Goal: Task Accomplishment & Management: Complete application form

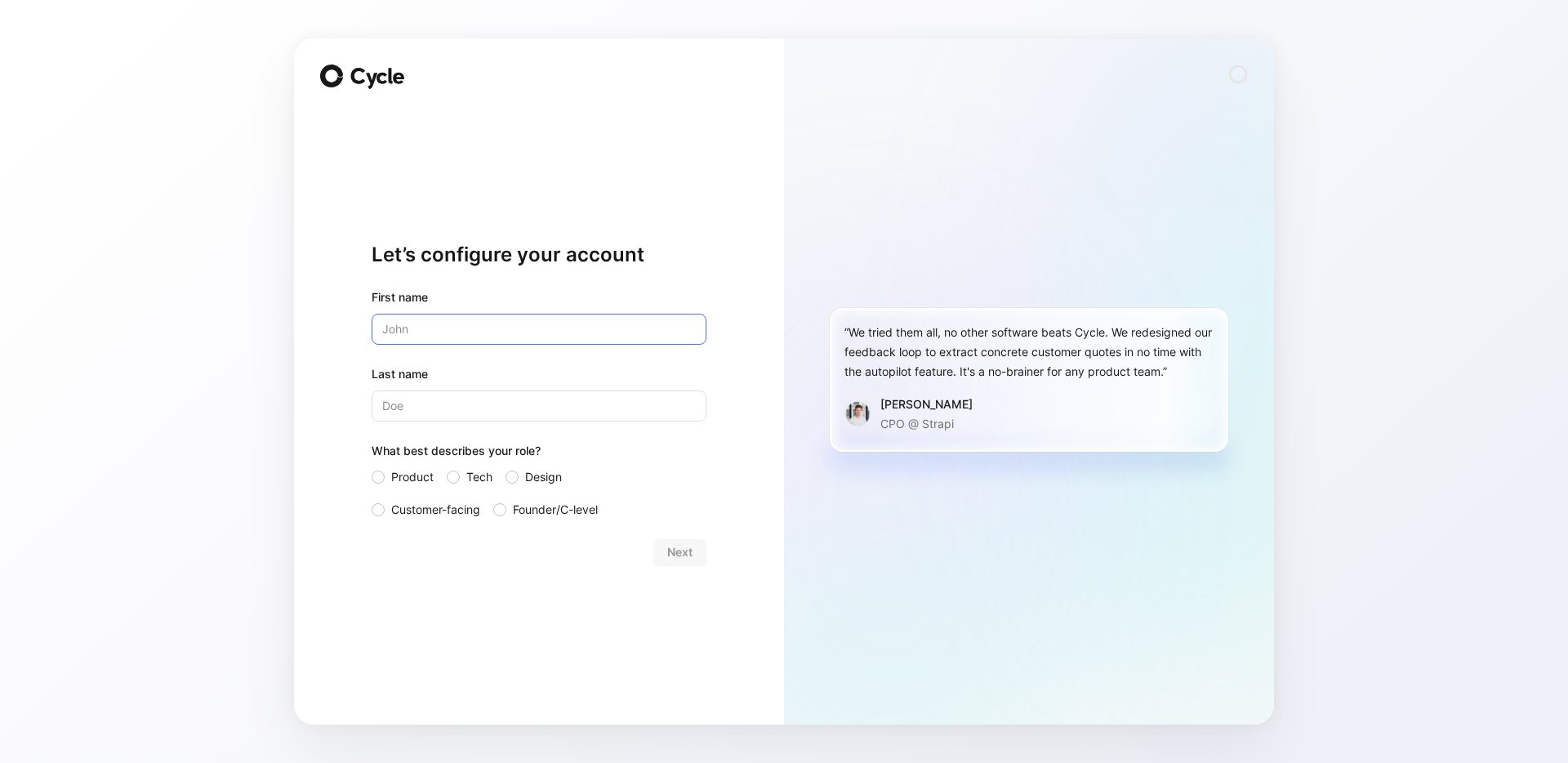
click at [436, 337] on input "text" at bounding box center [539, 329] width 335 height 31
type input "Laura"
type input "Grohens"
click at [341, 495] on div "Let’s configure your account First name Laura Last name Grohens What best descr…" at bounding box center [539, 382] width 490 height 687
click at [448, 514] on span "Customer-facing" at bounding box center [436, 510] width 89 height 20
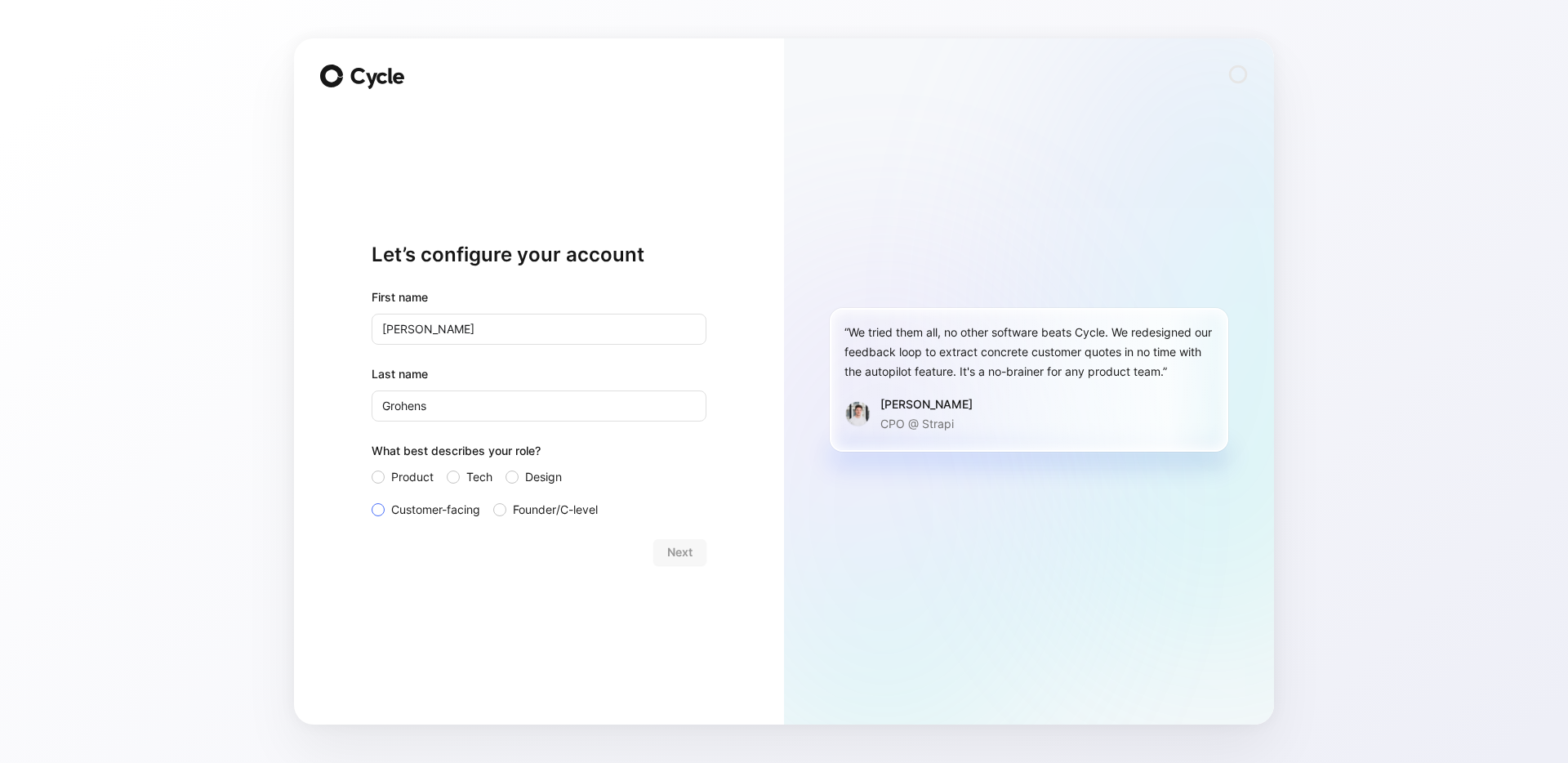
click at [371, 500] on input "Customer-facing" at bounding box center [371, 500] width 0 height 0
click at [680, 554] on span "Next" at bounding box center [680, 552] width 26 height 20
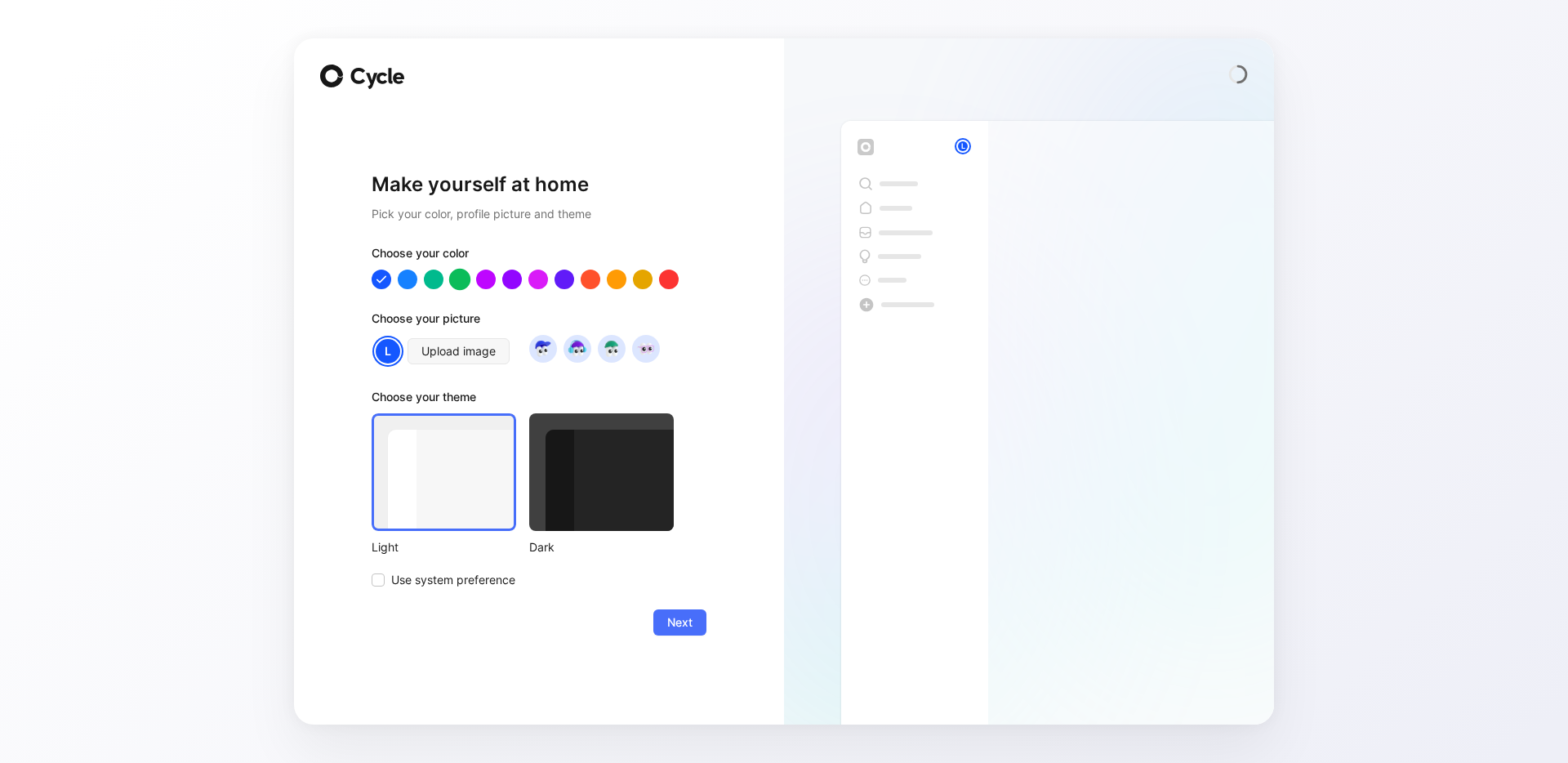
click at [458, 281] on div at bounding box center [459, 278] width 21 height 21
click at [431, 280] on div at bounding box center [433, 278] width 21 height 21
click at [470, 358] on span "Upload image" at bounding box center [458, 352] width 74 height 20
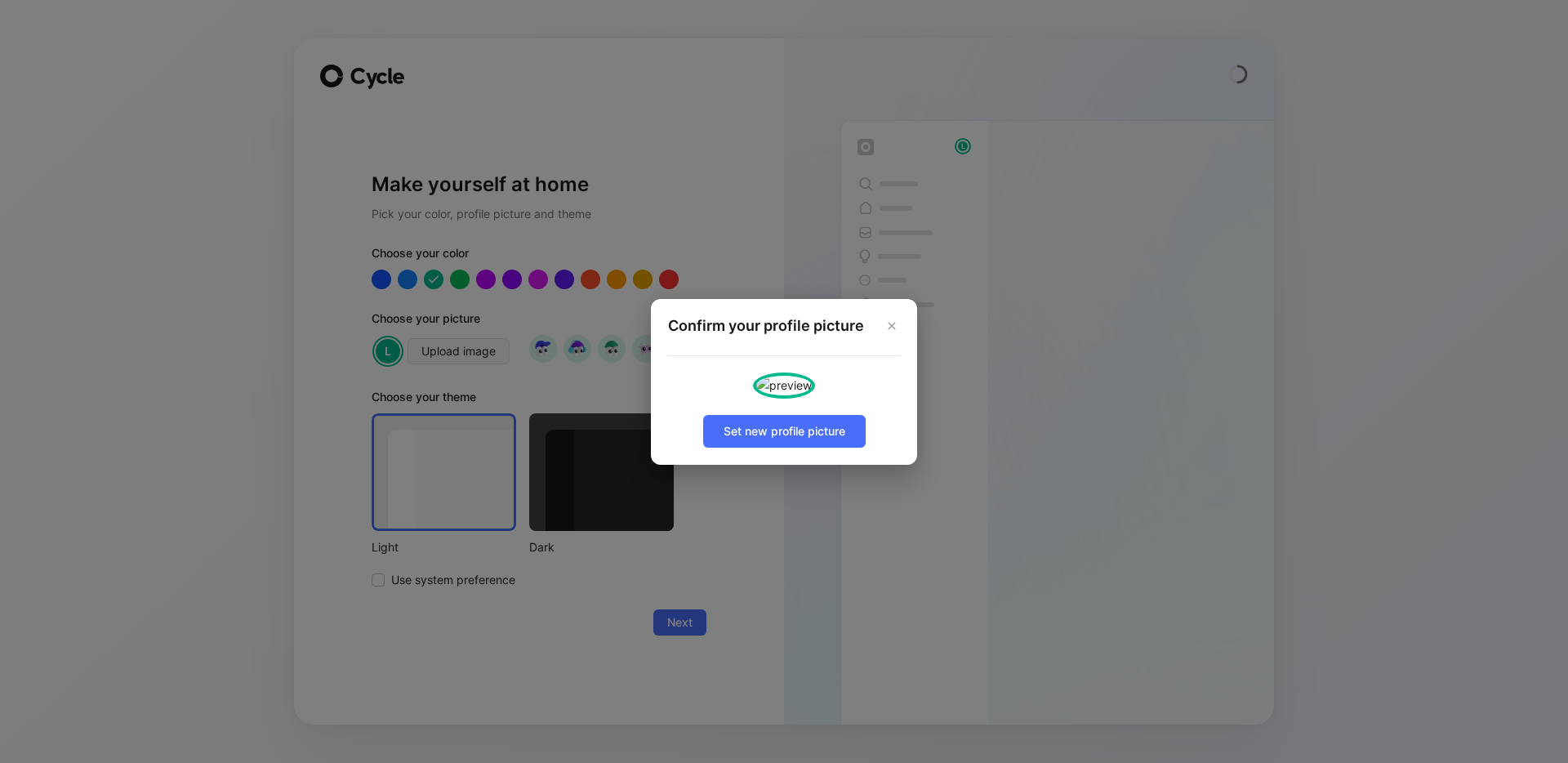
click at [811, 376] on img at bounding box center [784, 385] width 55 height 20
click at [758, 441] on span "Set new profile picture" at bounding box center [784, 431] width 122 height 20
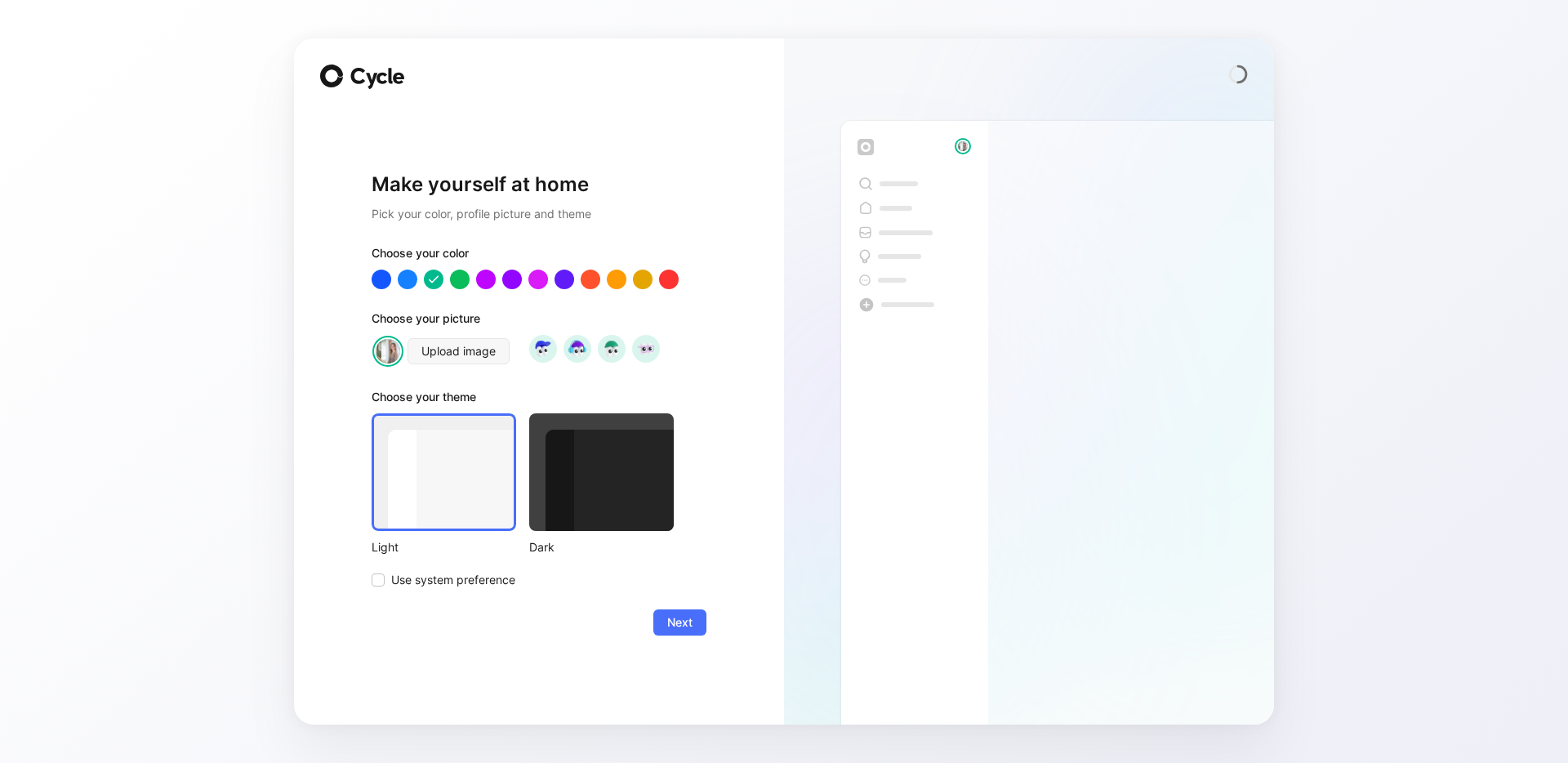
click at [588, 495] on div at bounding box center [601, 472] width 145 height 118
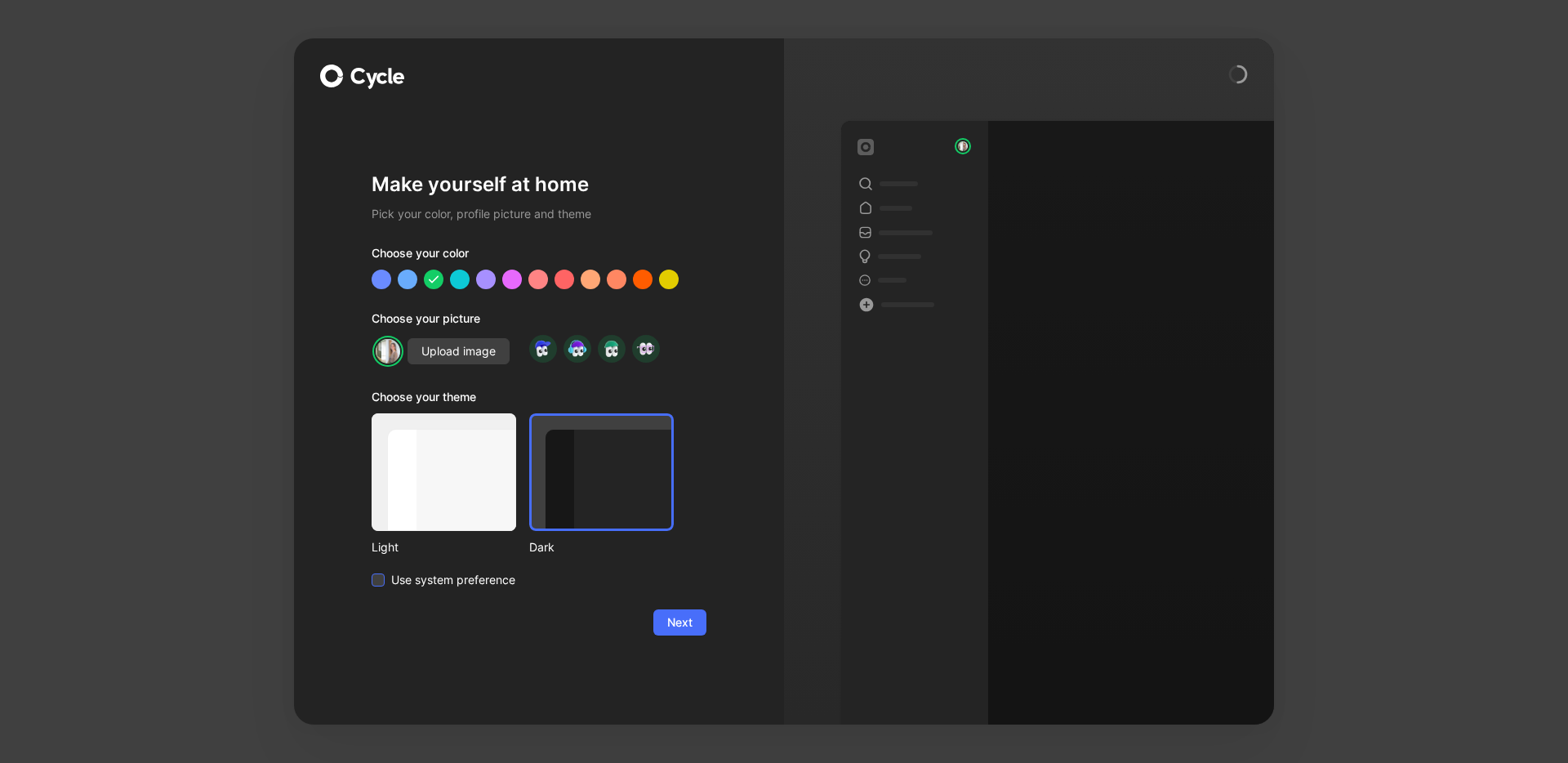
click at [487, 584] on span "Use system preference" at bounding box center [453, 580] width 124 height 20
click at [371, 570] on input "Use system preference" at bounding box center [371, 570] width 0 height 0
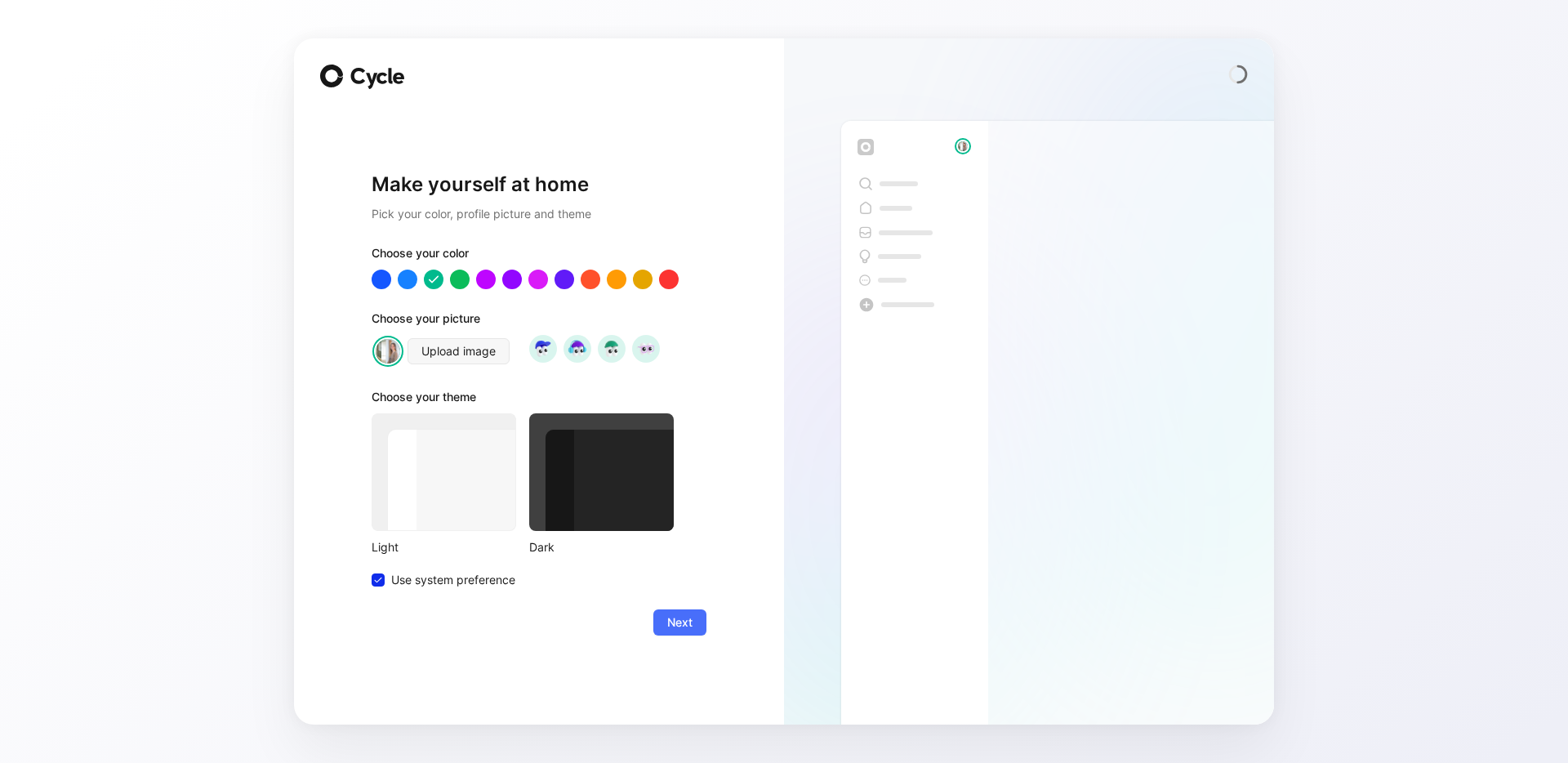
click at [598, 495] on div at bounding box center [601, 472] width 145 height 118
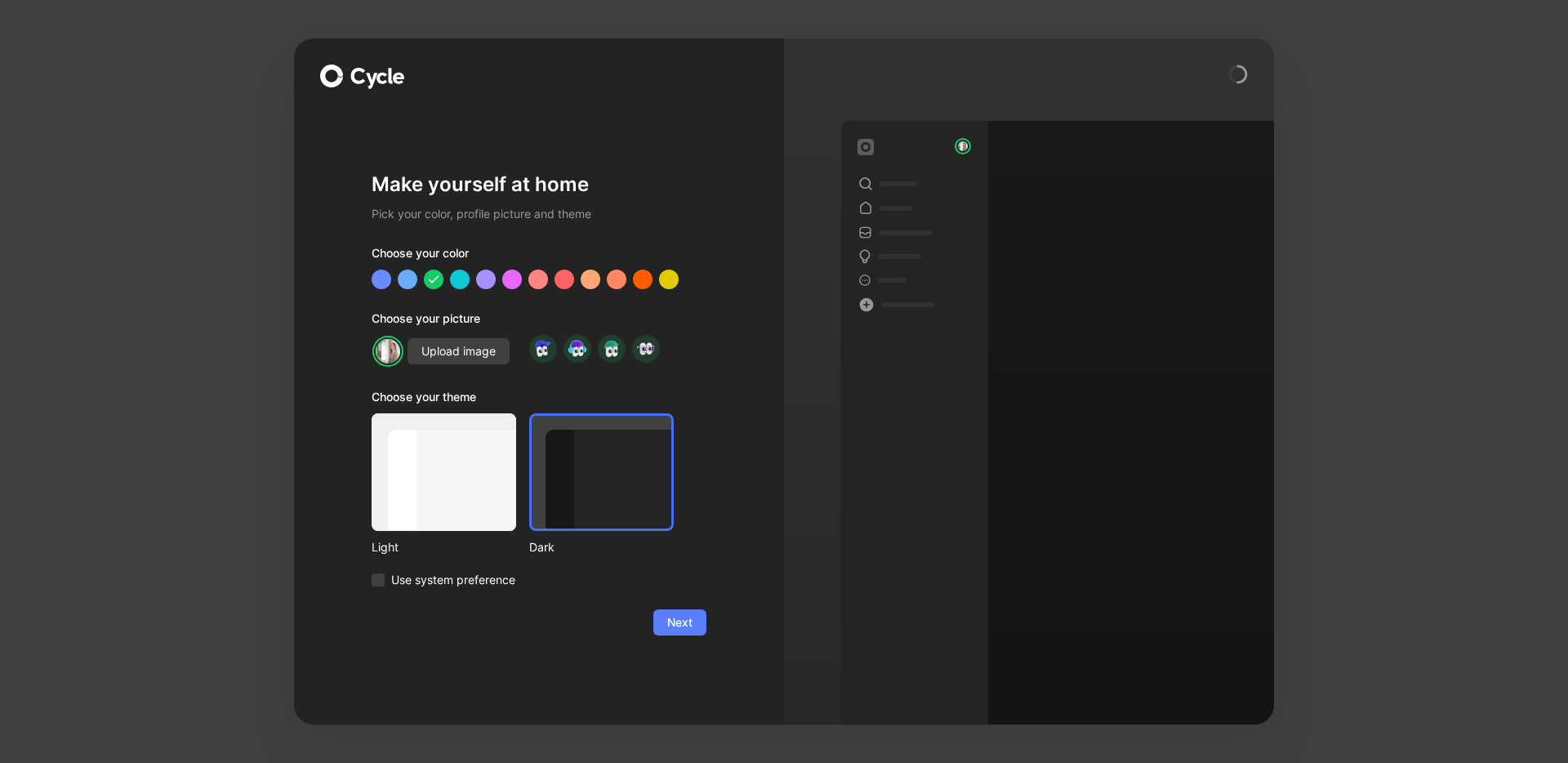
click at [681, 620] on span "Next" at bounding box center [680, 622] width 26 height 20
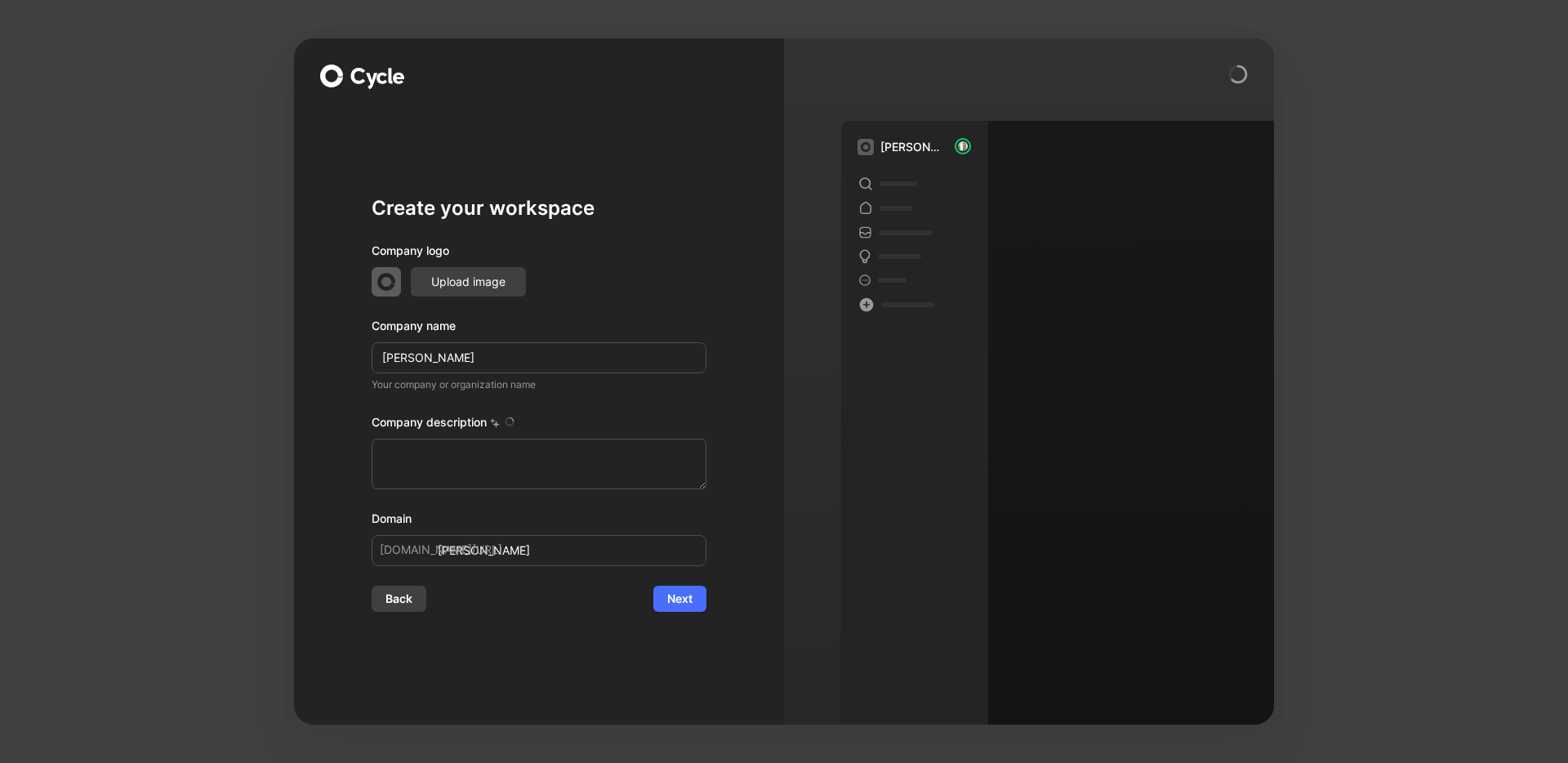
type textarea "Lore ip d sitamet consec adipiscin elitsed doeiusm te 5342, incididun utlaboree…"
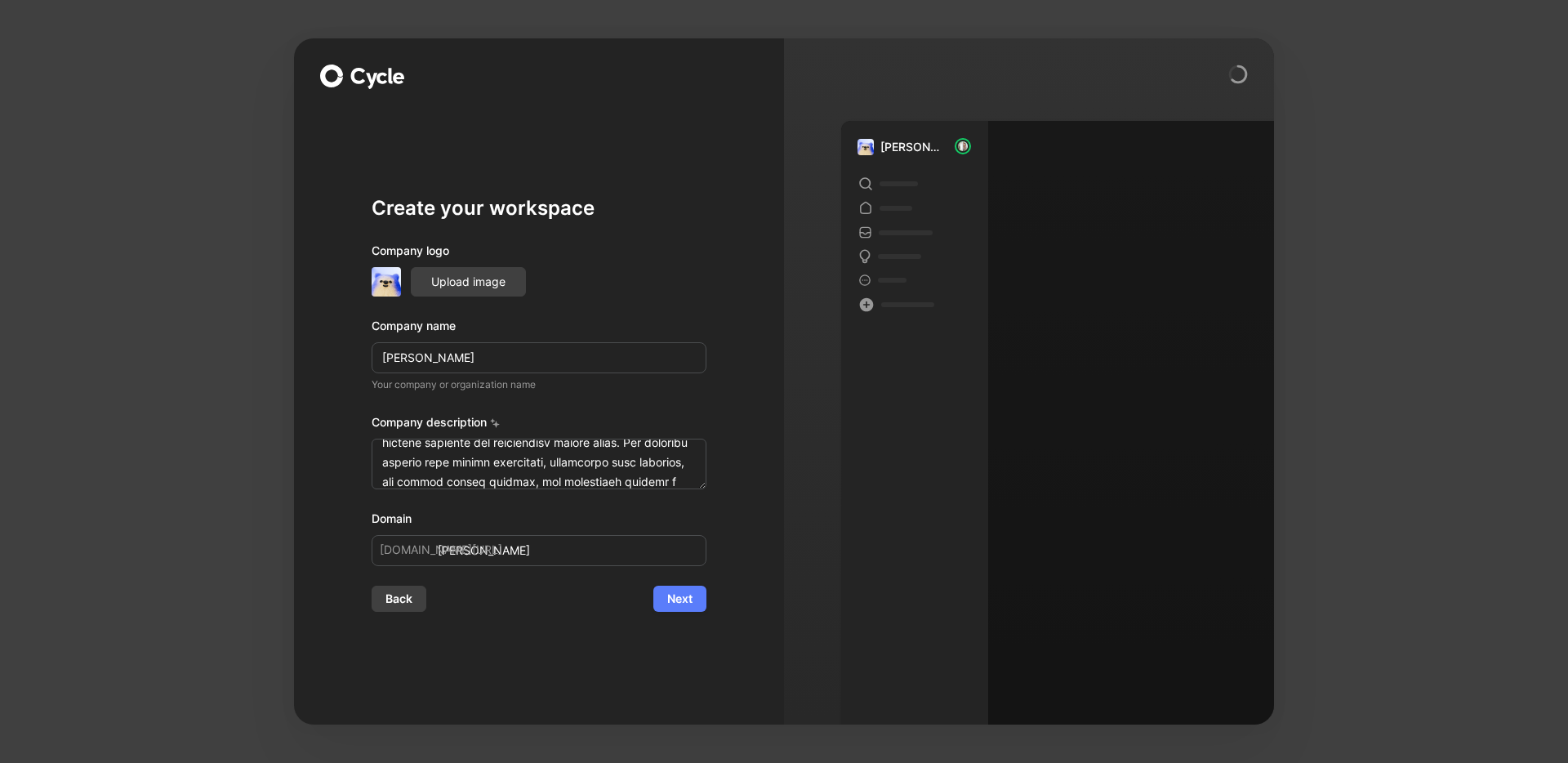
click at [684, 607] on span "Next" at bounding box center [680, 599] width 26 height 20
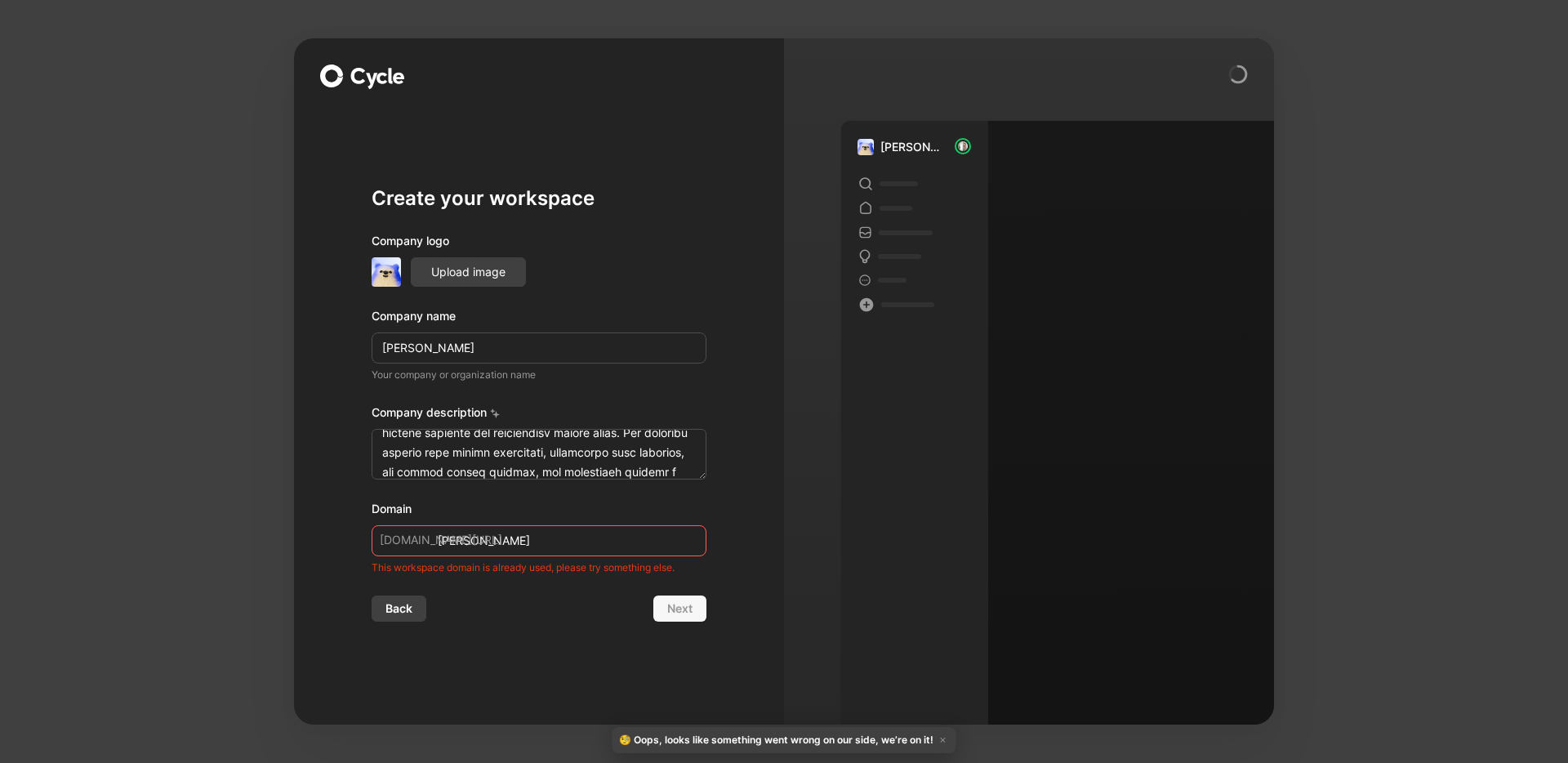
click at [617, 542] on input "[PERSON_NAME]" at bounding box center [539, 540] width 335 height 31
click at [524, 537] on input "[PERSON_NAME]" at bounding box center [539, 540] width 335 height 31
drag, startPoint x: 530, startPoint y: 541, endPoint x: 411, endPoint y: 555, distance: 119.8
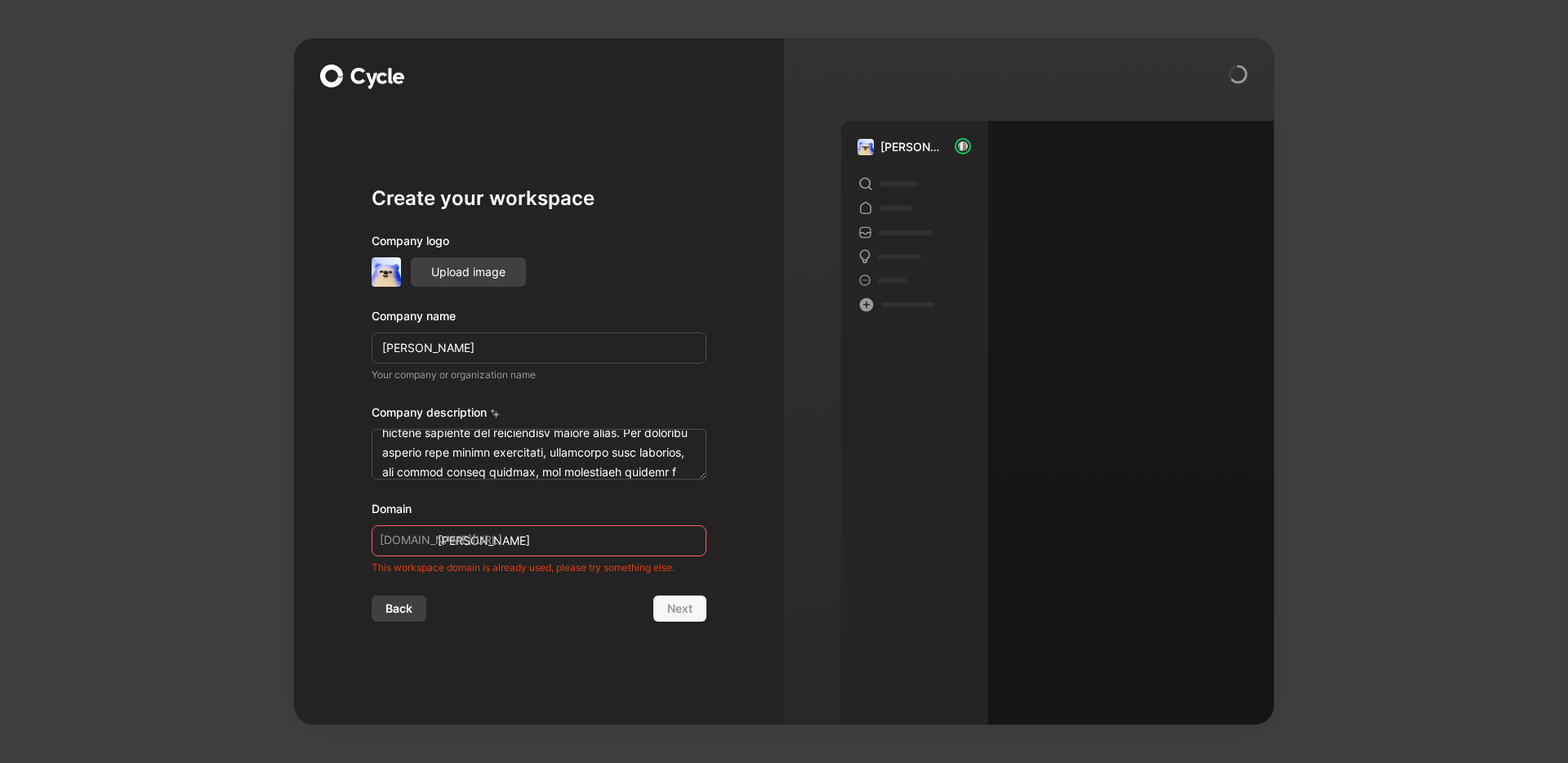
click at [411, 555] on input "[PERSON_NAME]" at bounding box center [539, 540] width 335 height 31
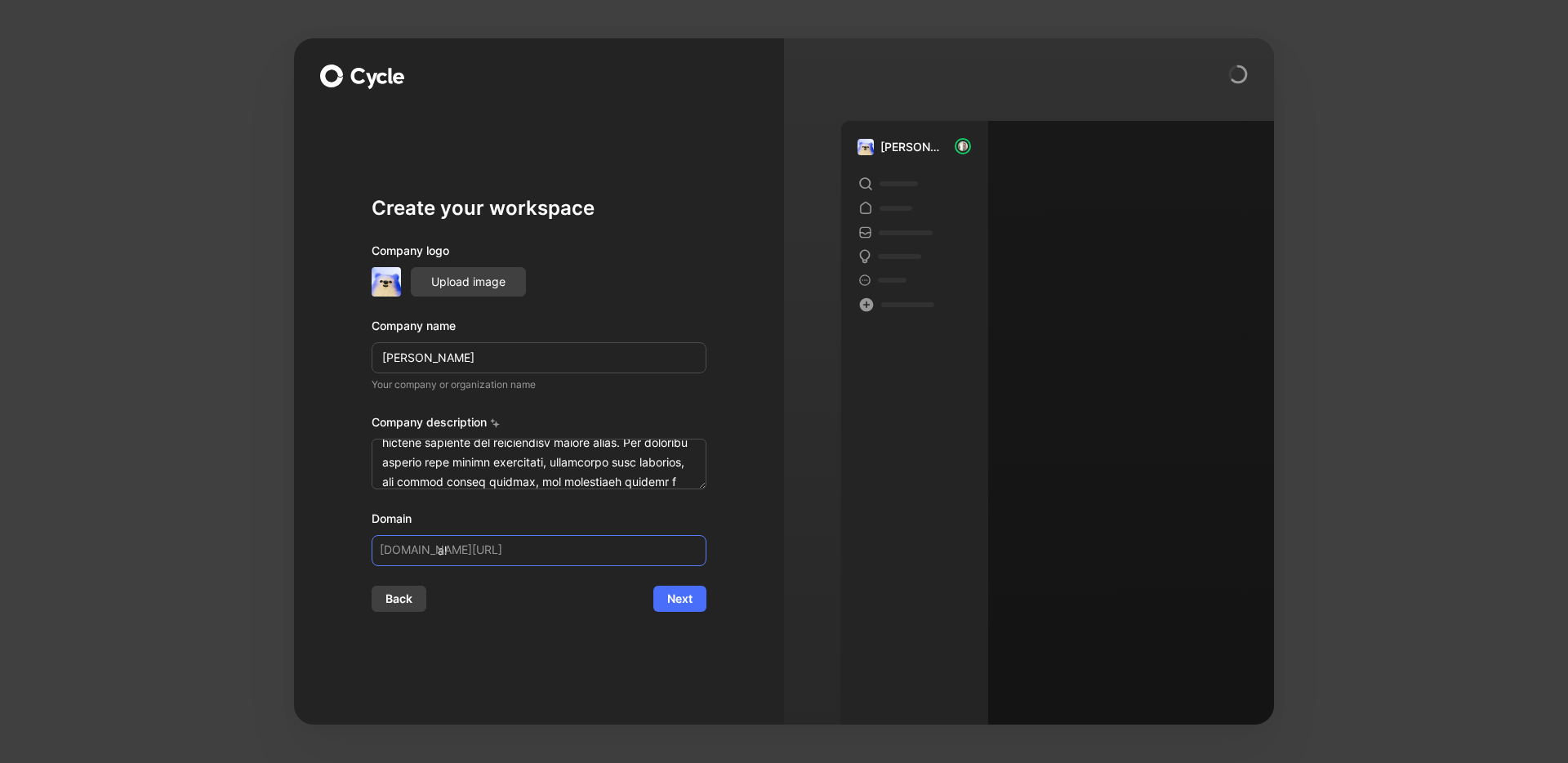
type input "a"
click at [421, 595] on button "Back" at bounding box center [398, 599] width 54 height 26
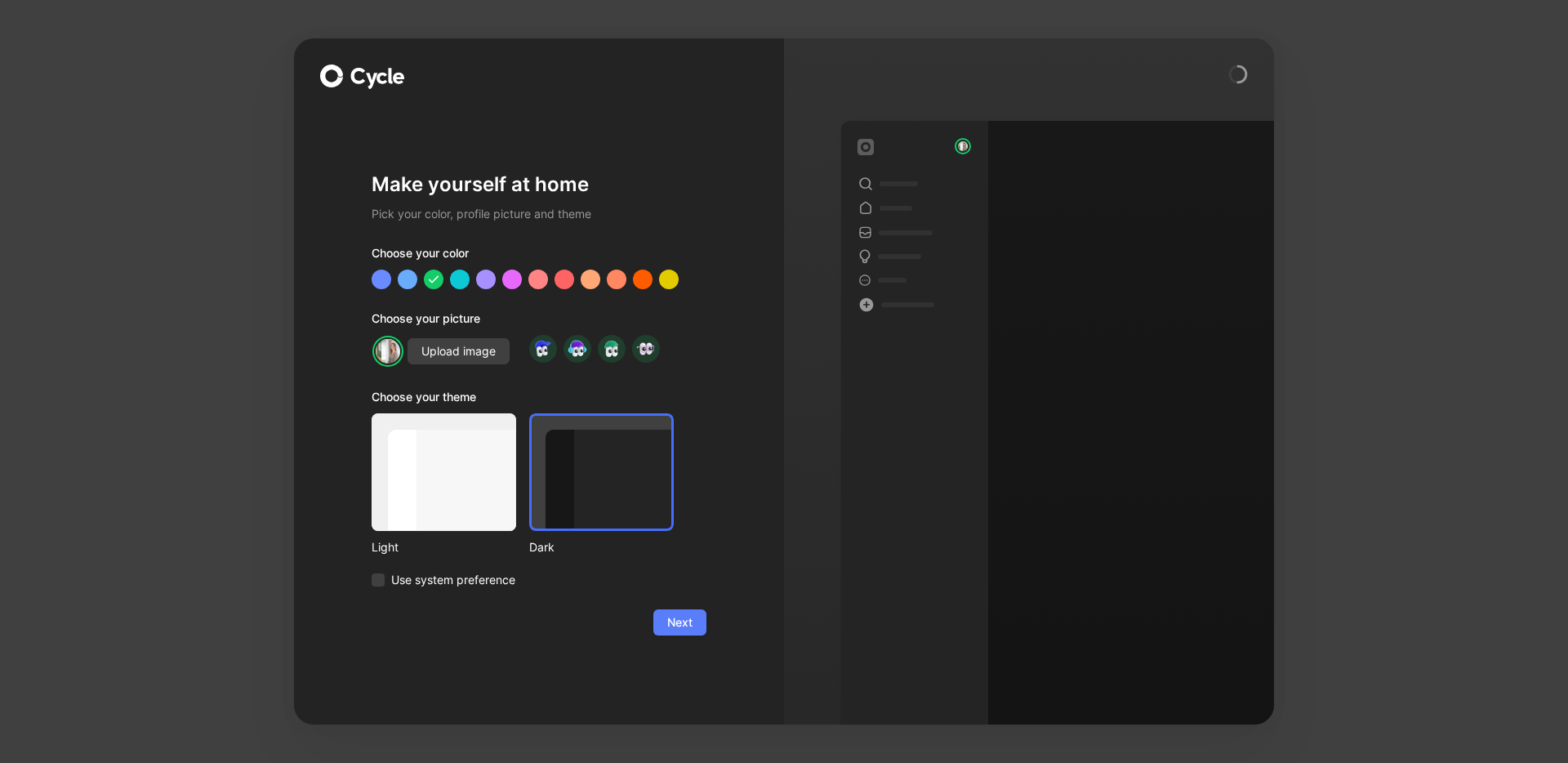
click at [679, 622] on span "Next" at bounding box center [680, 622] width 26 height 20
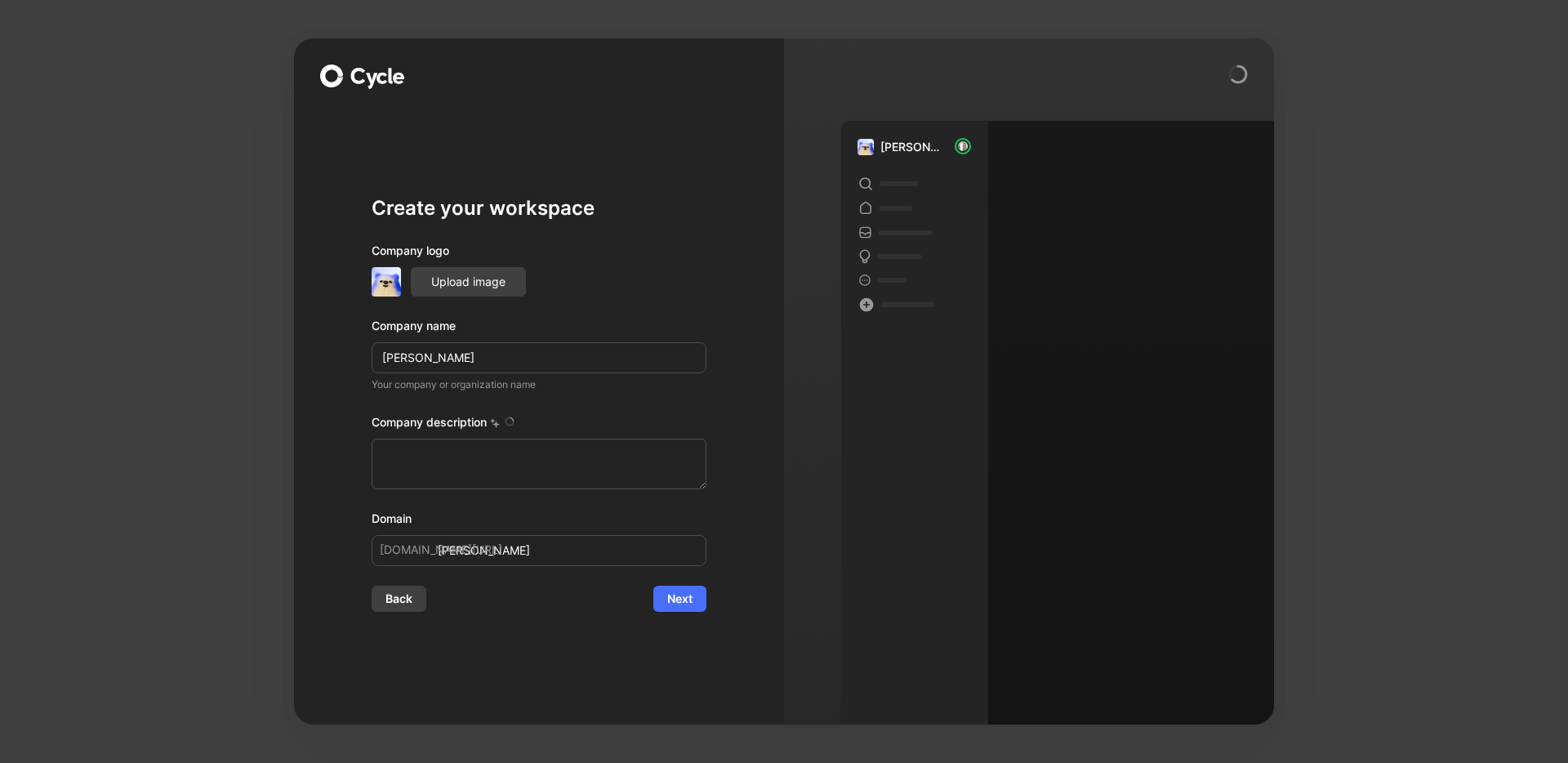
click at [0, 762] on com-1password-button at bounding box center [0, 763] width 0 height 0
click at [640, 365] on input "[PERSON_NAME]" at bounding box center [539, 357] width 335 height 31
click at [630, 396] on div "Company logo Upload image Company name Alan Your company or organization name C…" at bounding box center [539, 403] width 335 height 325
click at [676, 592] on span "Next" at bounding box center [680, 599] width 26 height 20
type textarea "Lore ip d sitamet consec adipiscin elitsed doeiusm te 5342, incididun utlaboree…"
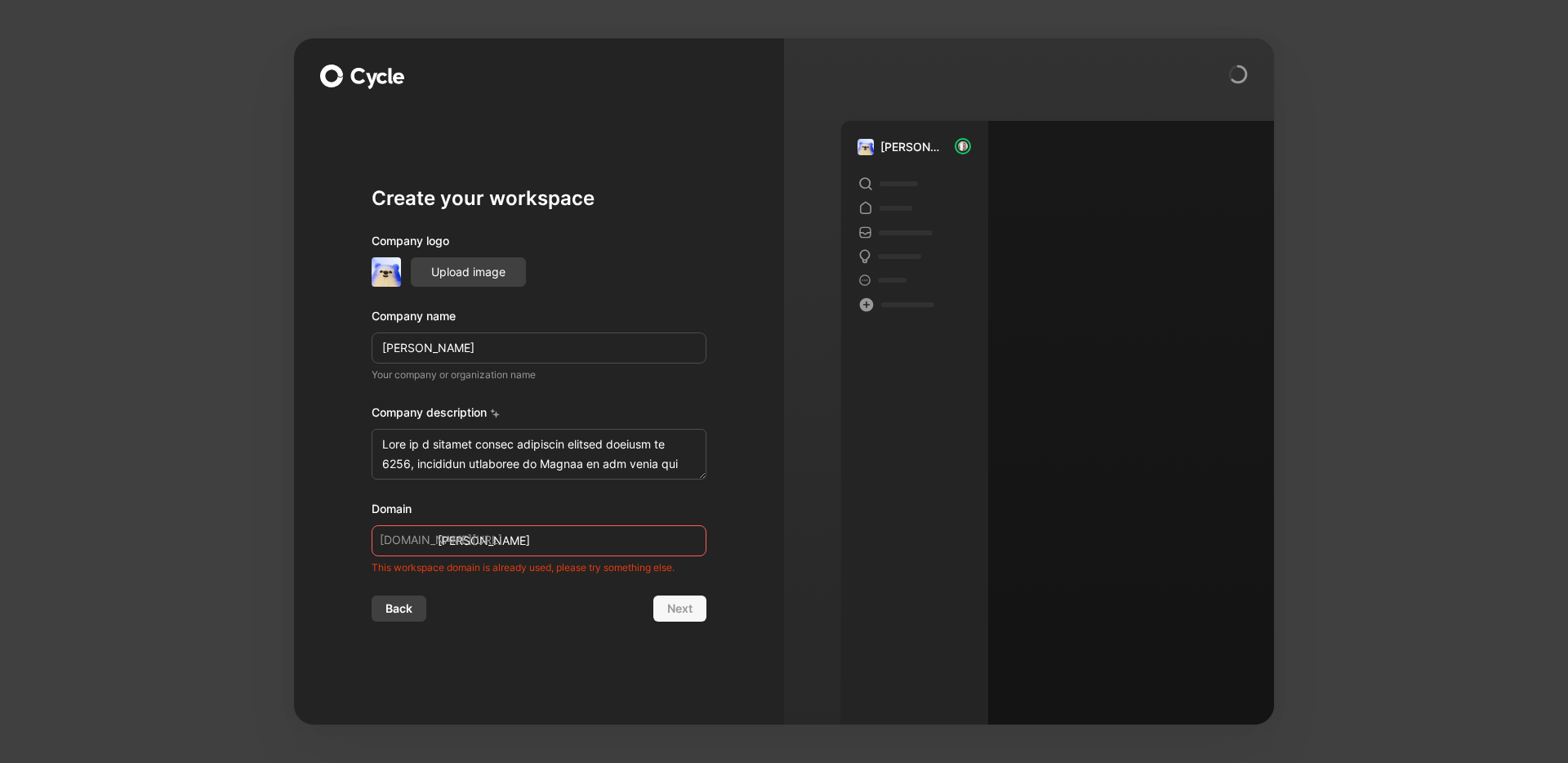
click at [1230, 72] on circle at bounding box center [1238, 74] width 16 height 16
click at [749, 563] on div "Create your workspace Company logo Upload image Company name Alan Your company …" at bounding box center [539, 382] width 490 height 687
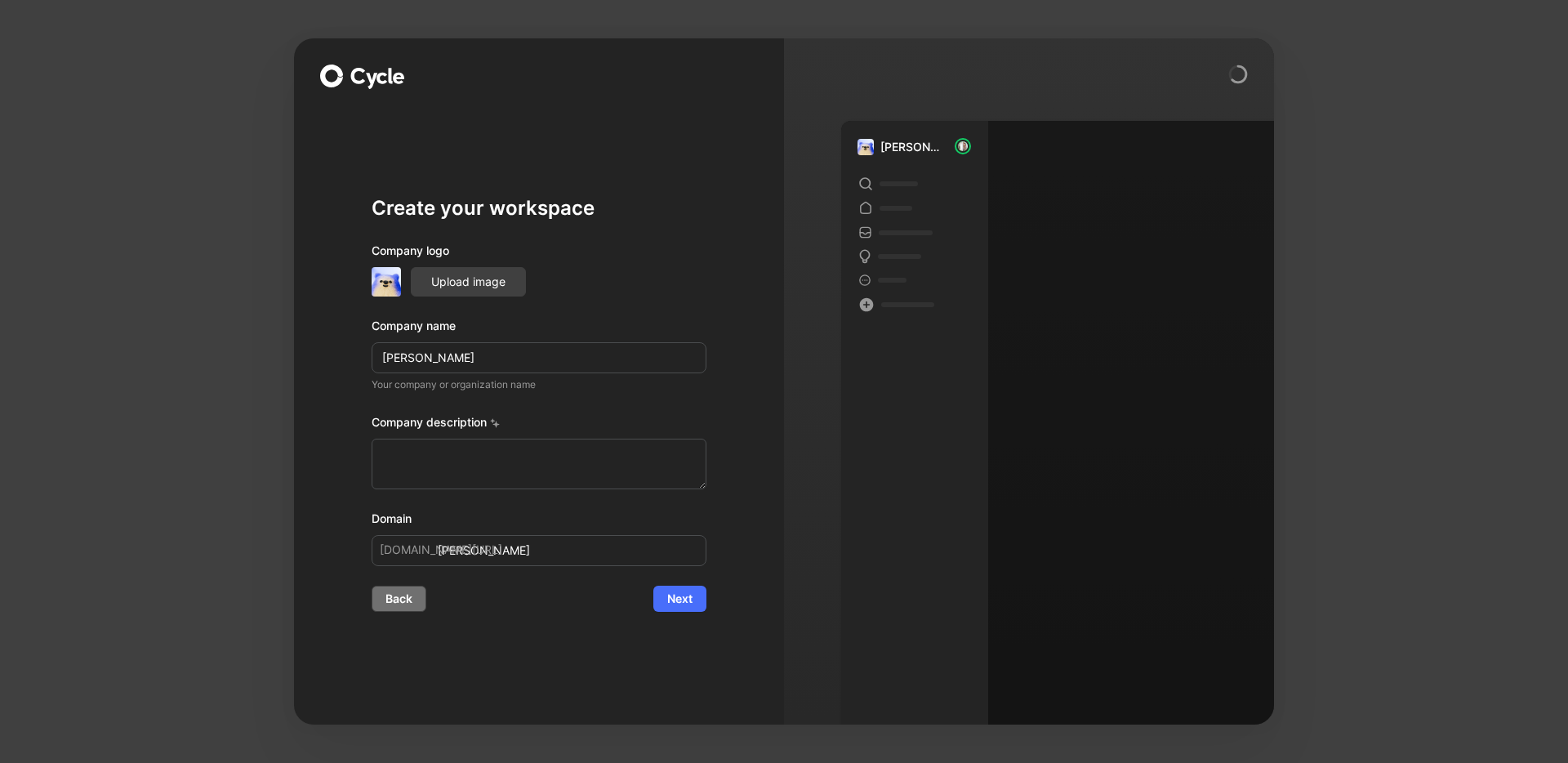
click at [413, 609] on button "Back" at bounding box center [398, 599] width 54 height 26
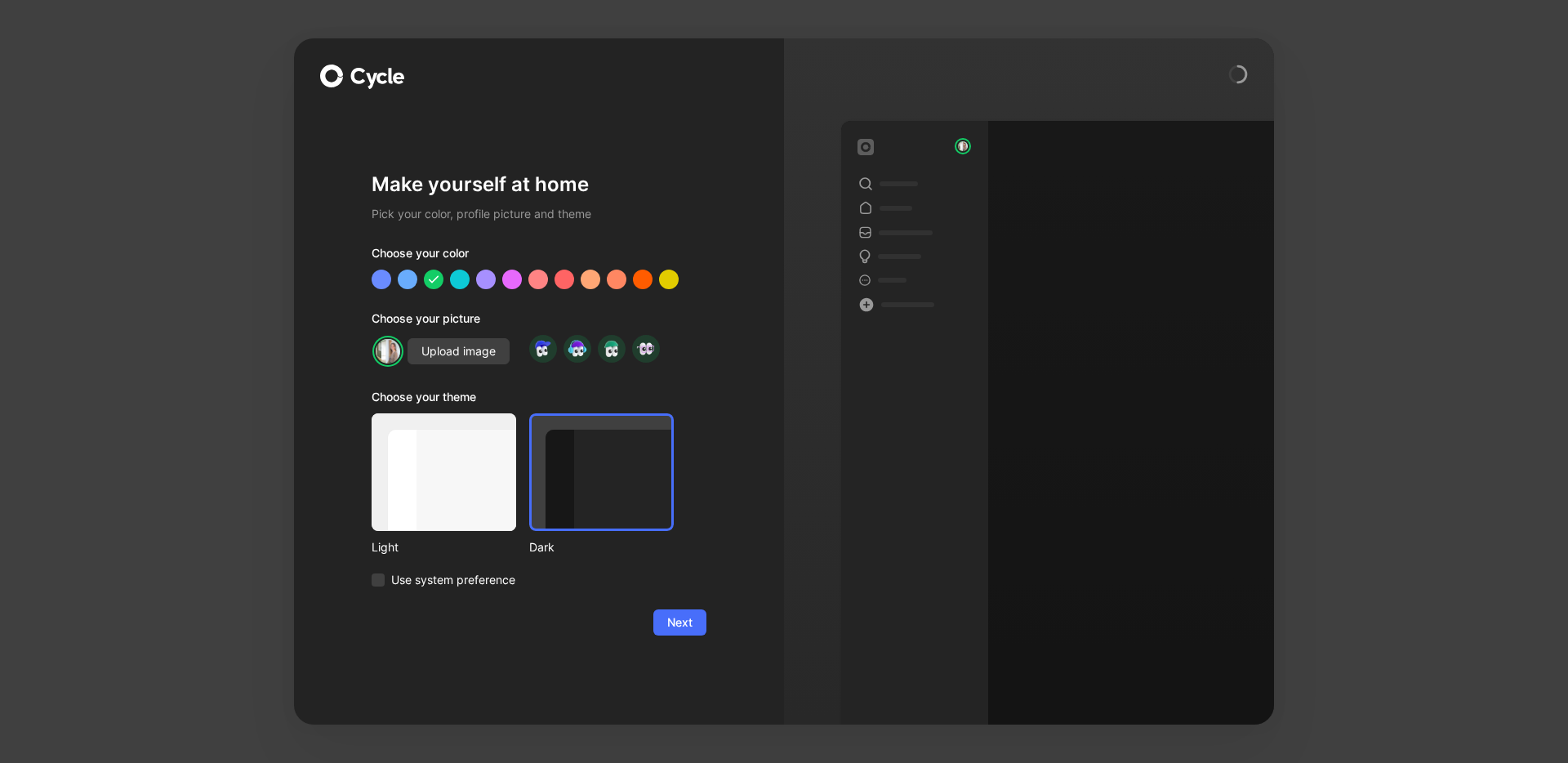
click at [437, 123] on div "Make yourself at home Pick your color, profile picture and theme Choose your co…" at bounding box center [539, 403] width 335 height 590
click at [694, 614] on button "Next" at bounding box center [680, 622] width 53 height 26
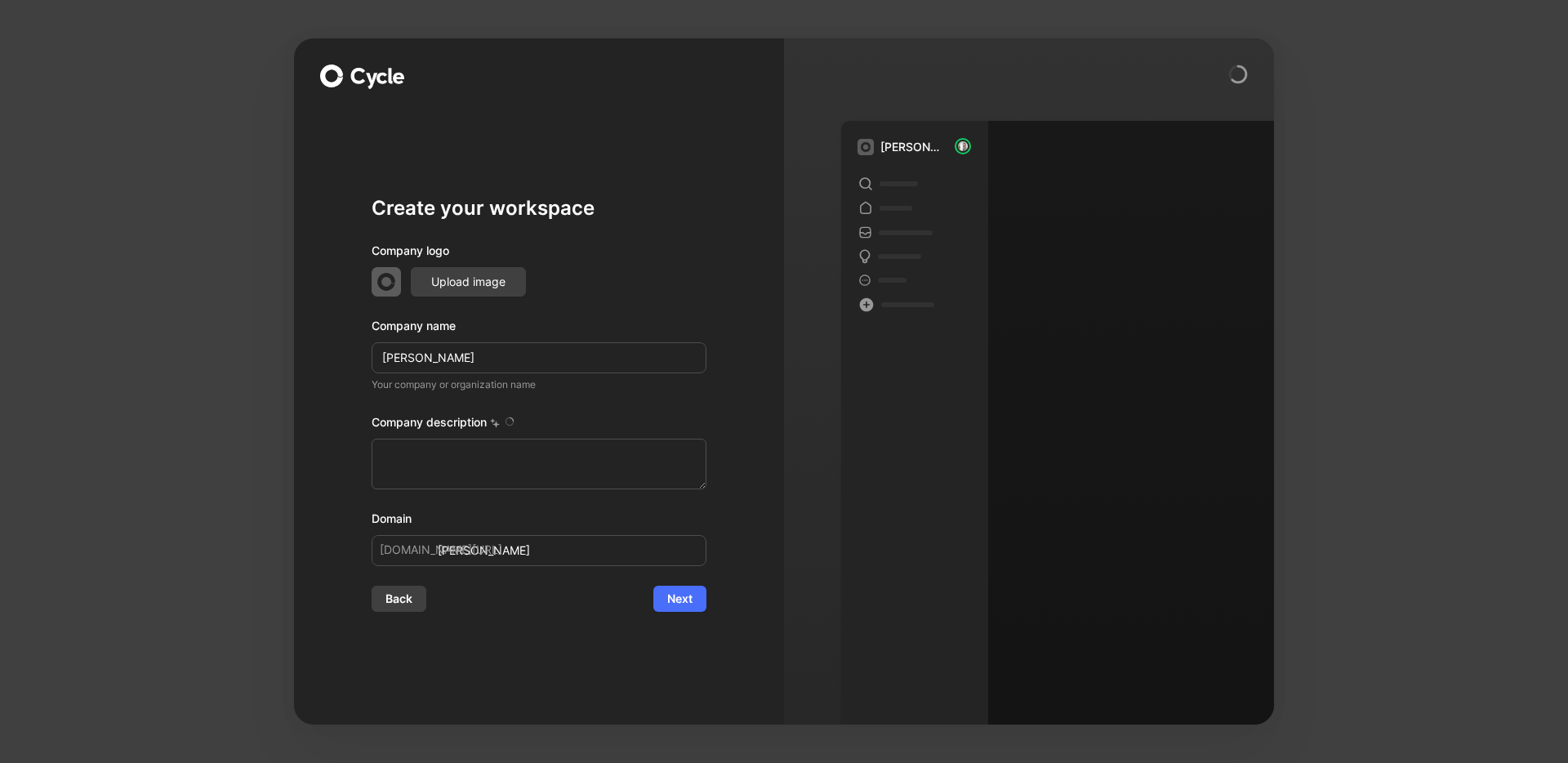
type textarea "Lore ip d sitamet consec adipiscin elitsed doeiusm te 5342, incididun utlaboree…"
click at [721, 501] on div "Create your workspace Company logo Upload image Company name [PERSON_NAME] Your…" at bounding box center [539, 382] width 490 height 687
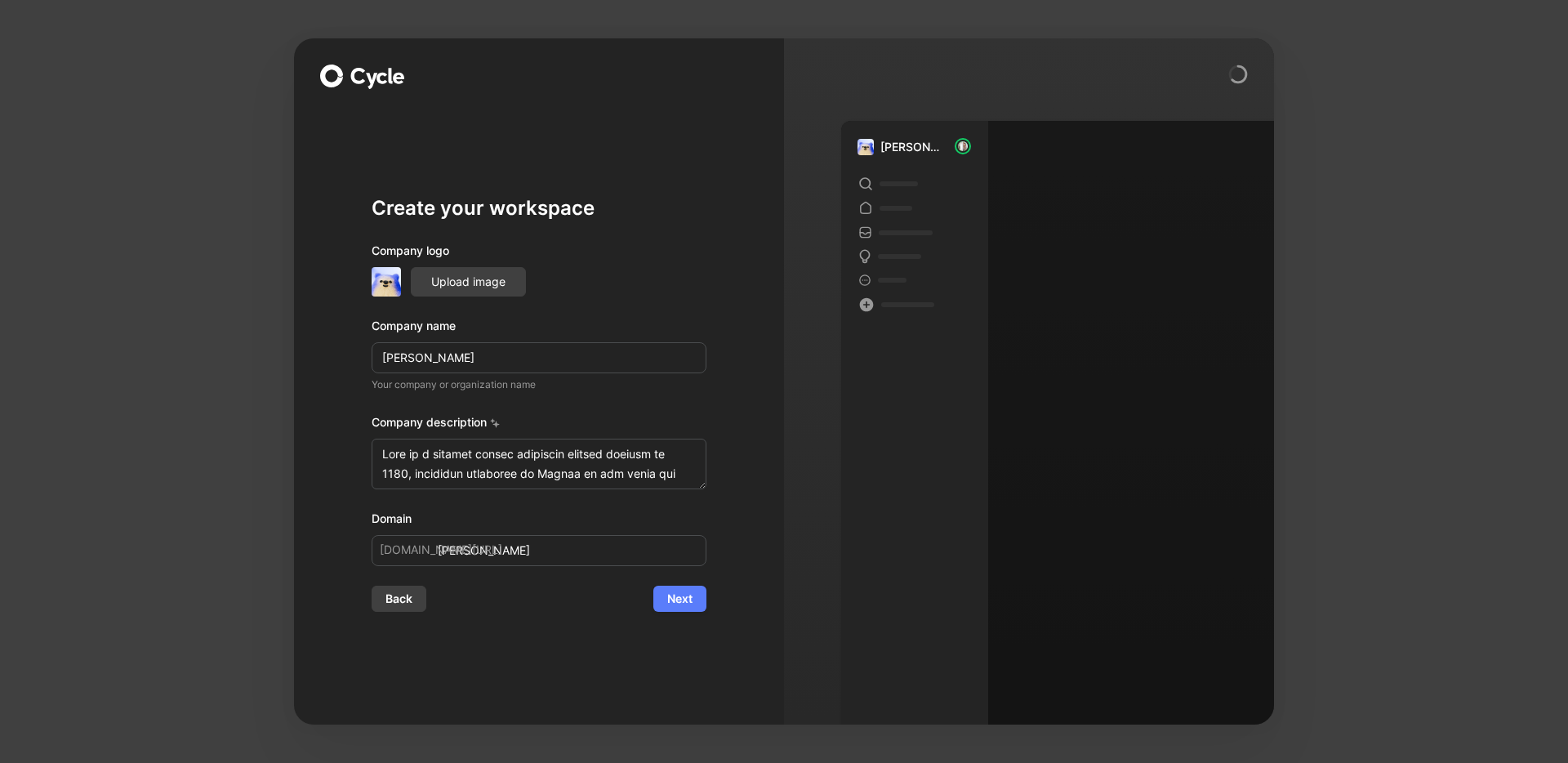
click at [689, 589] on span "Next" at bounding box center [680, 599] width 26 height 20
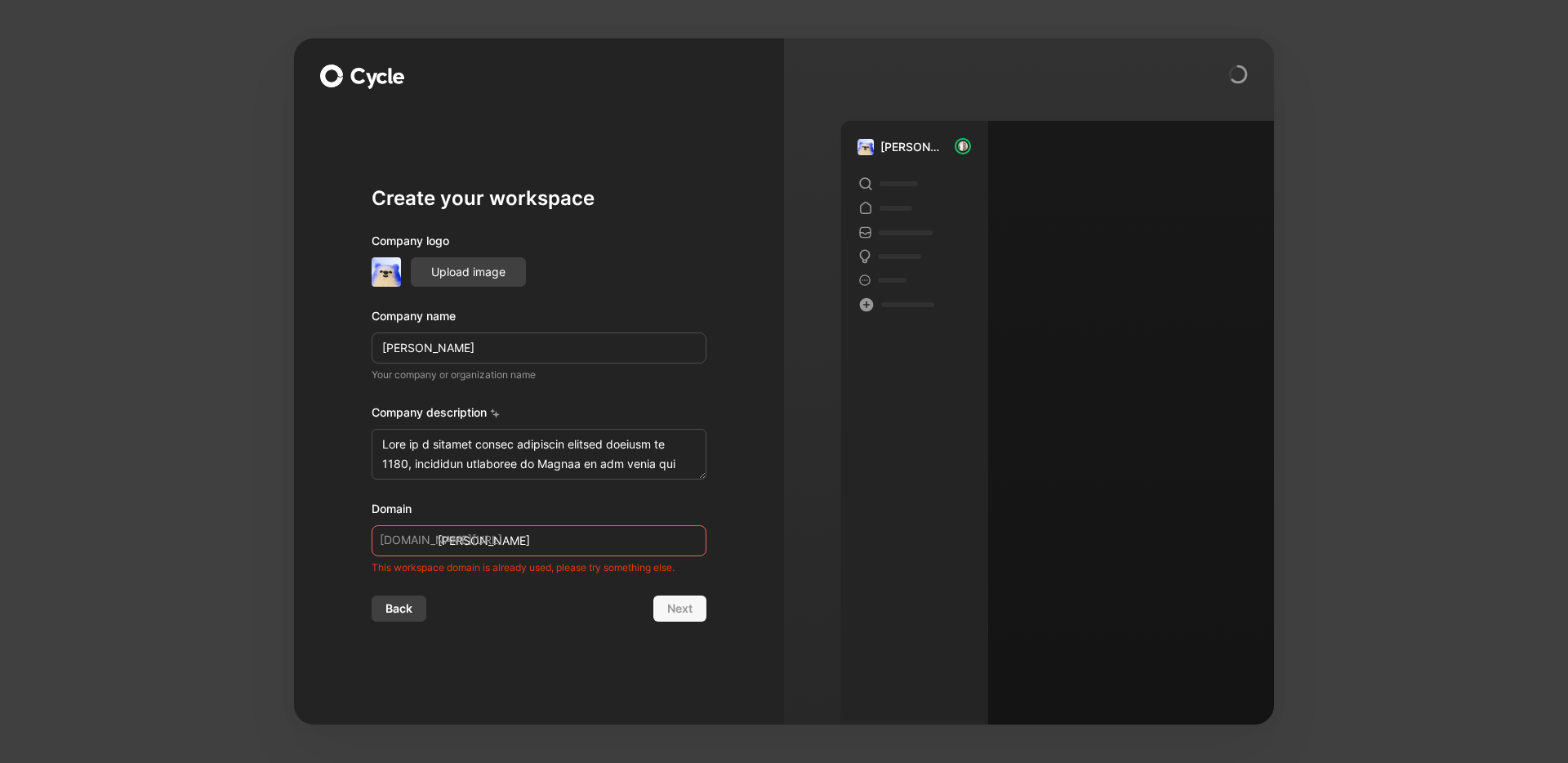
click at [1231, 81] on icon at bounding box center [1238, 74] width 20 height 20
click at [1240, 74] on circle at bounding box center [1238, 74] width 16 height 16
click at [408, 617] on span "Back" at bounding box center [398, 608] width 27 height 20
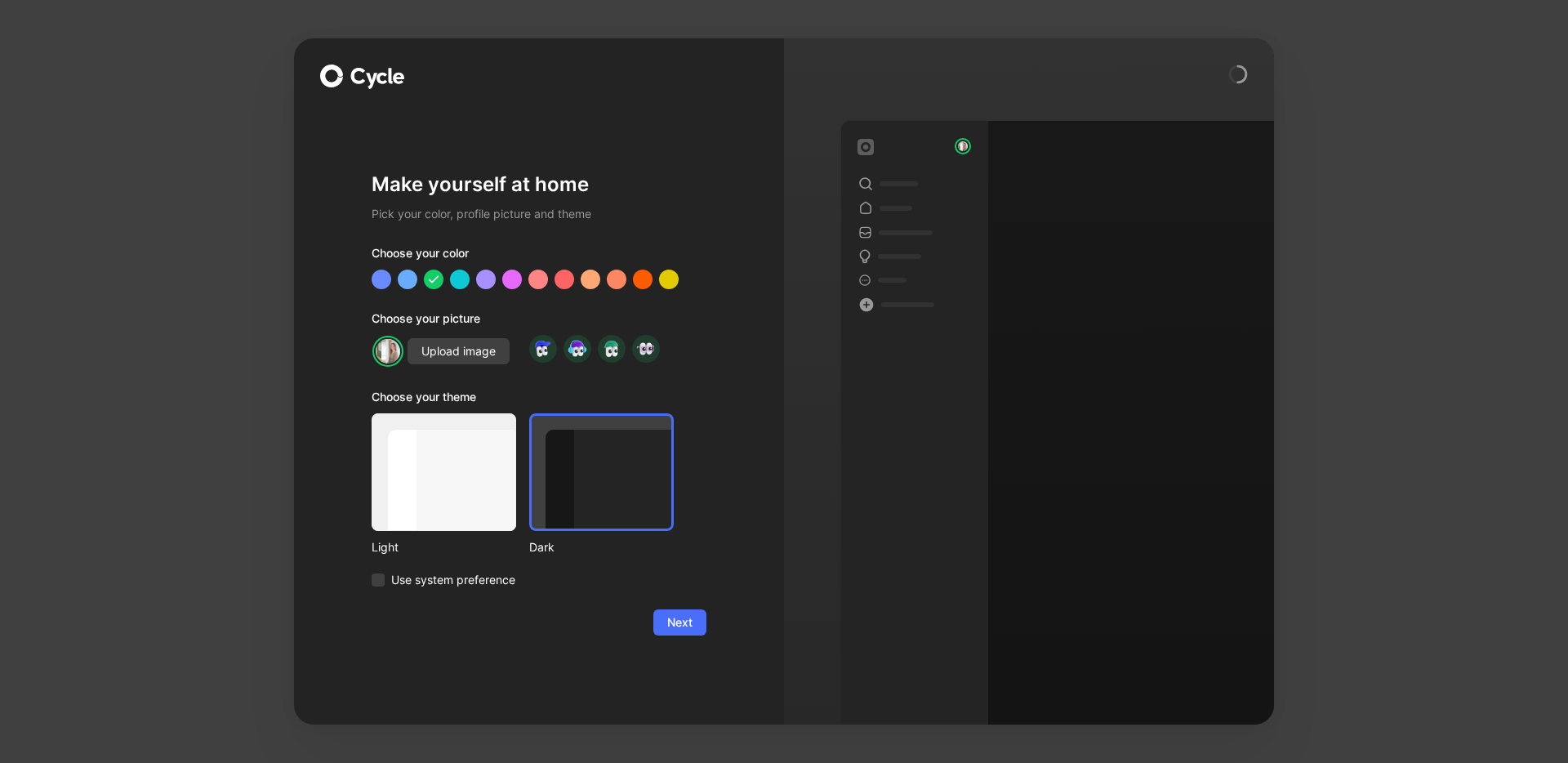
click at [410, 598] on form "Choose your color Choose your picture Upload image Choose your theme Light Dark…" at bounding box center [539, 440] width 335 height 392
click at [410, 625] on div "Next" at bounding box center [539, 622] width 335 height 26
click at [396, 573] on span "Use system preference" at bounding box center [453, 580] width 124 height 20
click at [371, 570] on input "Use system preference" at bounding box center [371, 570] width 0 height 0
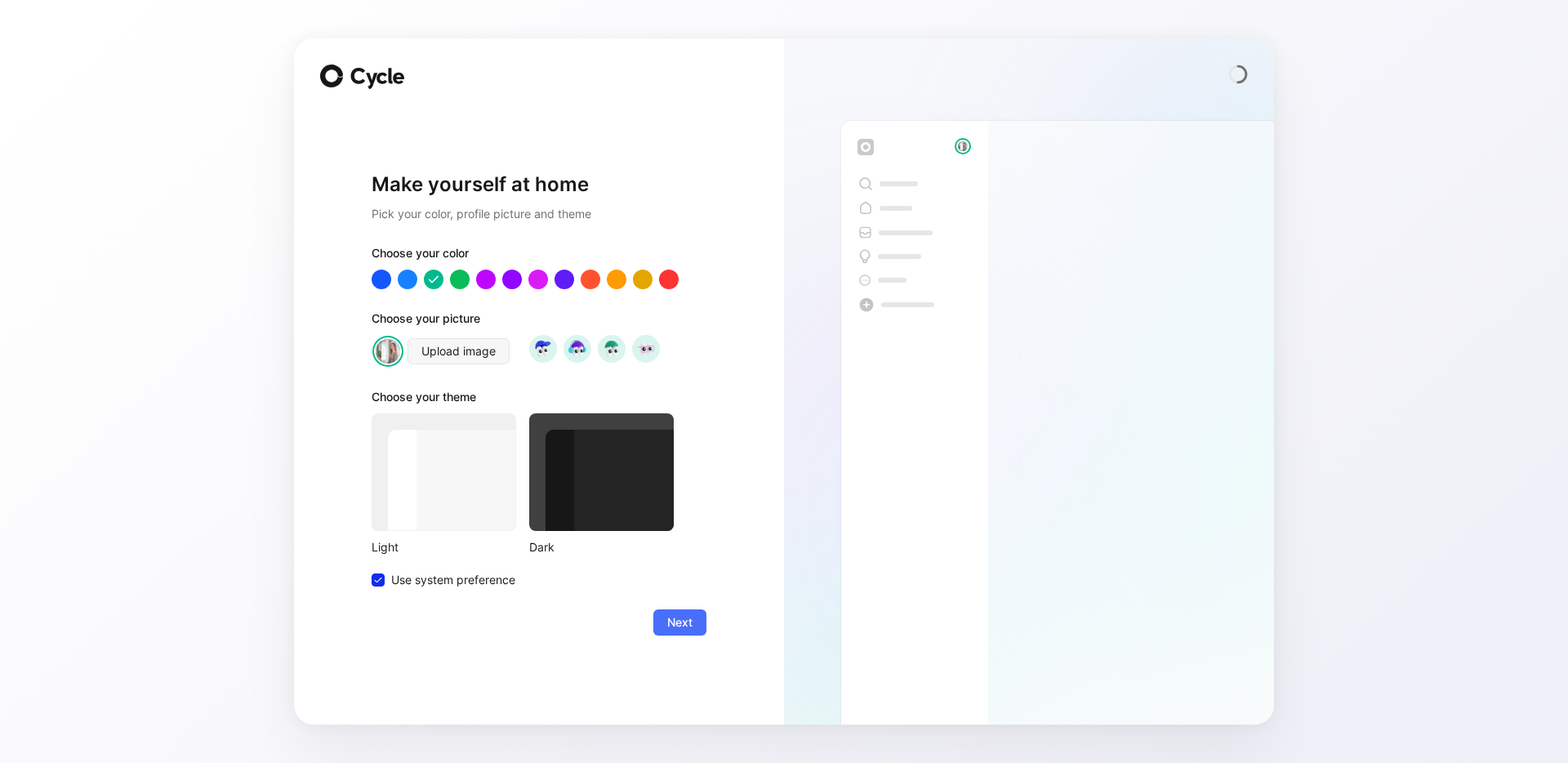
click at [450, 629] on div "Next" at bounding box center [539, 622] width 335 height 26
click at [943, 172] on div at bounding box center [914, 441] width 147 height 640
click at [956, 145] on img at bounding box center [962, 146] width 13 height 13
click at [402, 353] on div at bounding box center [387, 351] width 33 height 33
click at [380, 351] on img at bounding box center [388, 351] width 28 height 28
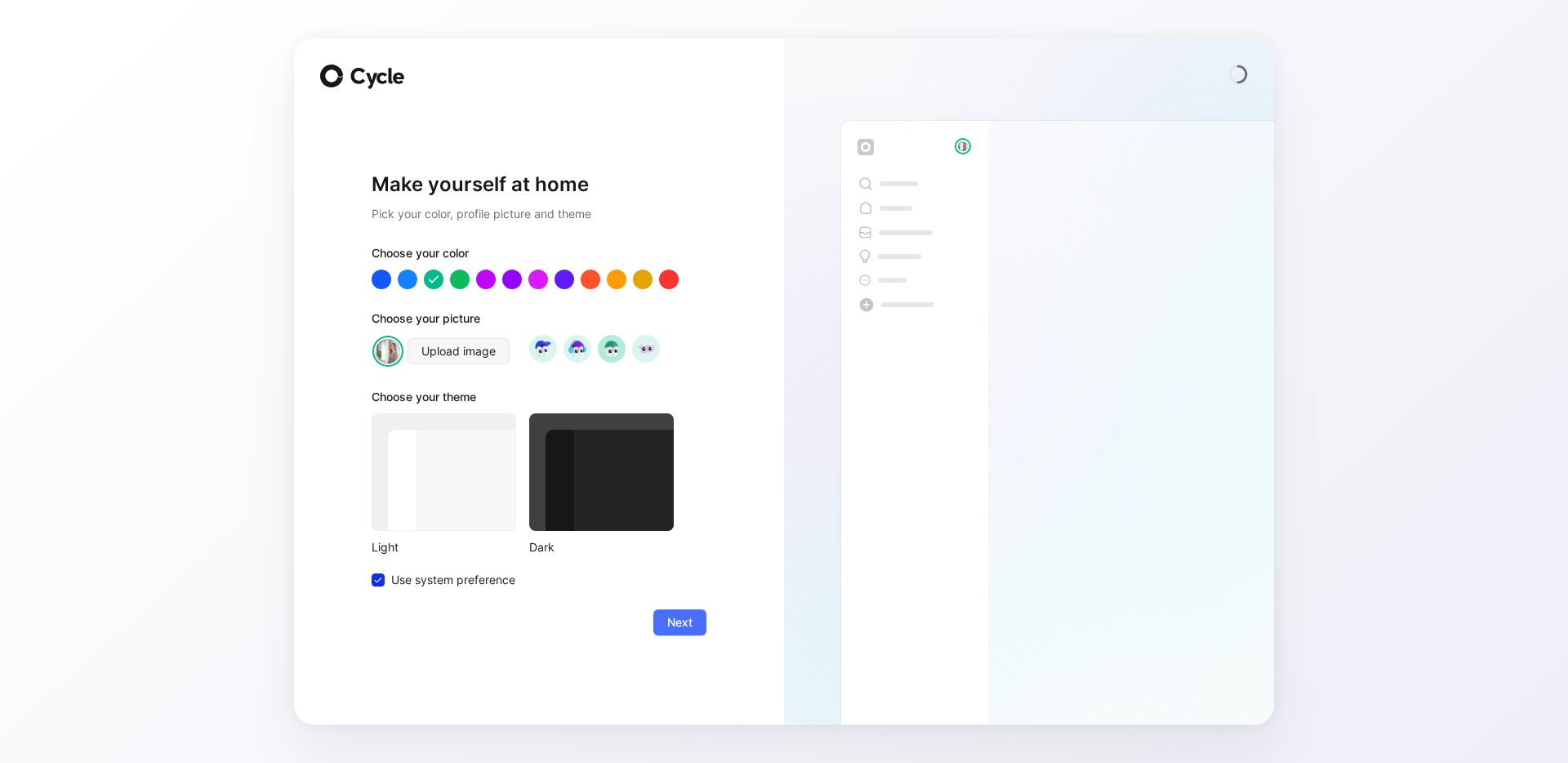
click at [602, 350] on img at bounding box center [611, 348] width 22 height 22
click at [547, 354] on img at bounding box center [543, 348] width 22 height 22
click at [579, 351] on img at bounding box center [576, 348] width 22 height 22
click at [604, 359] on div at bounding box center [611, 349] width 28 height 28
click at [652, 362] on div at bounding box center [594, 349] width 131 height 28
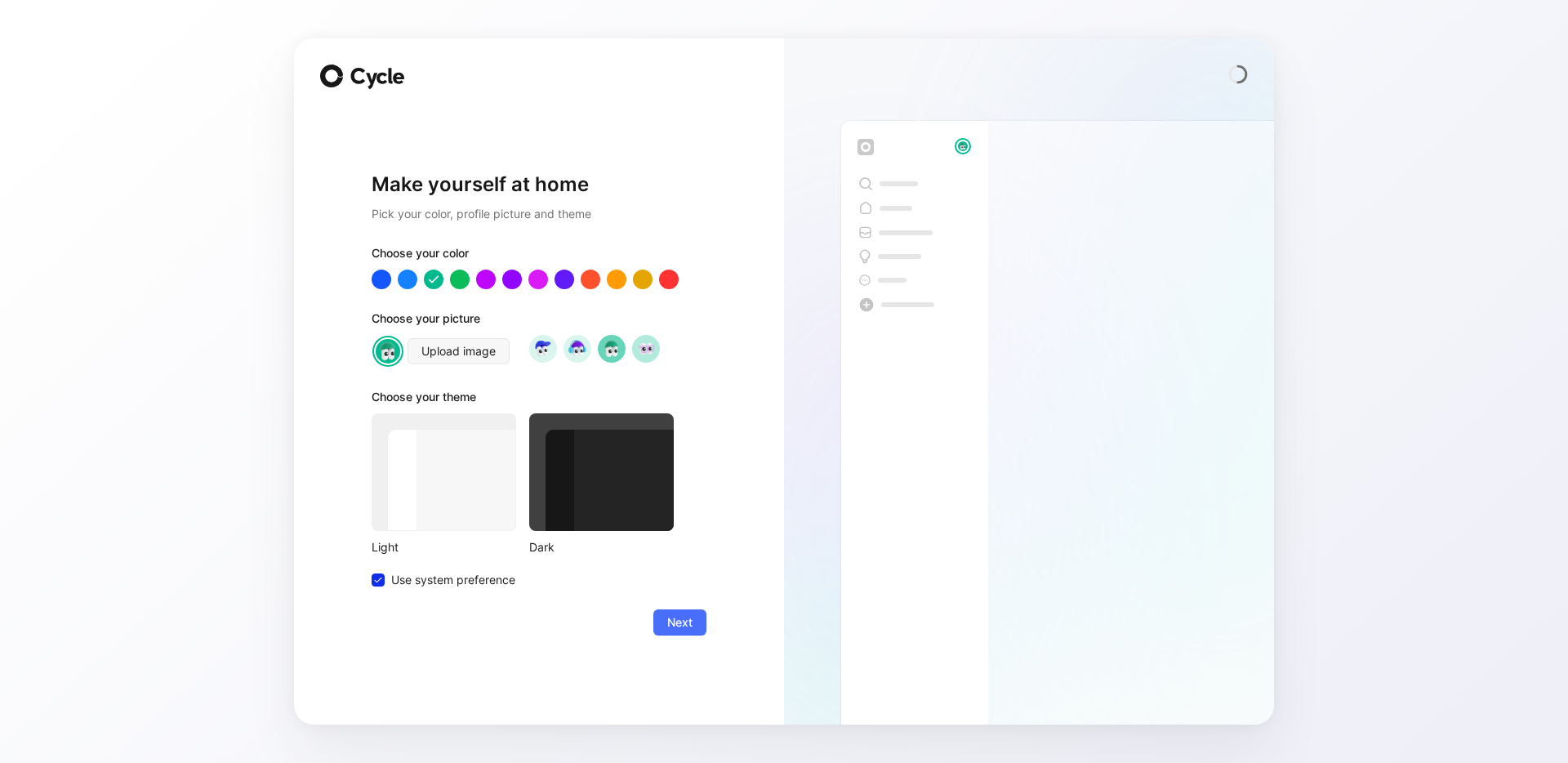
click at [645, 352] on img at bounding box center [646, 348] width 22 height 22
click at [616, 358] on img at bounding box center [611, 348] width 22 height 22
click at [676, 616] on span "Next" at bounding box center [680, 622] width 26 height 20
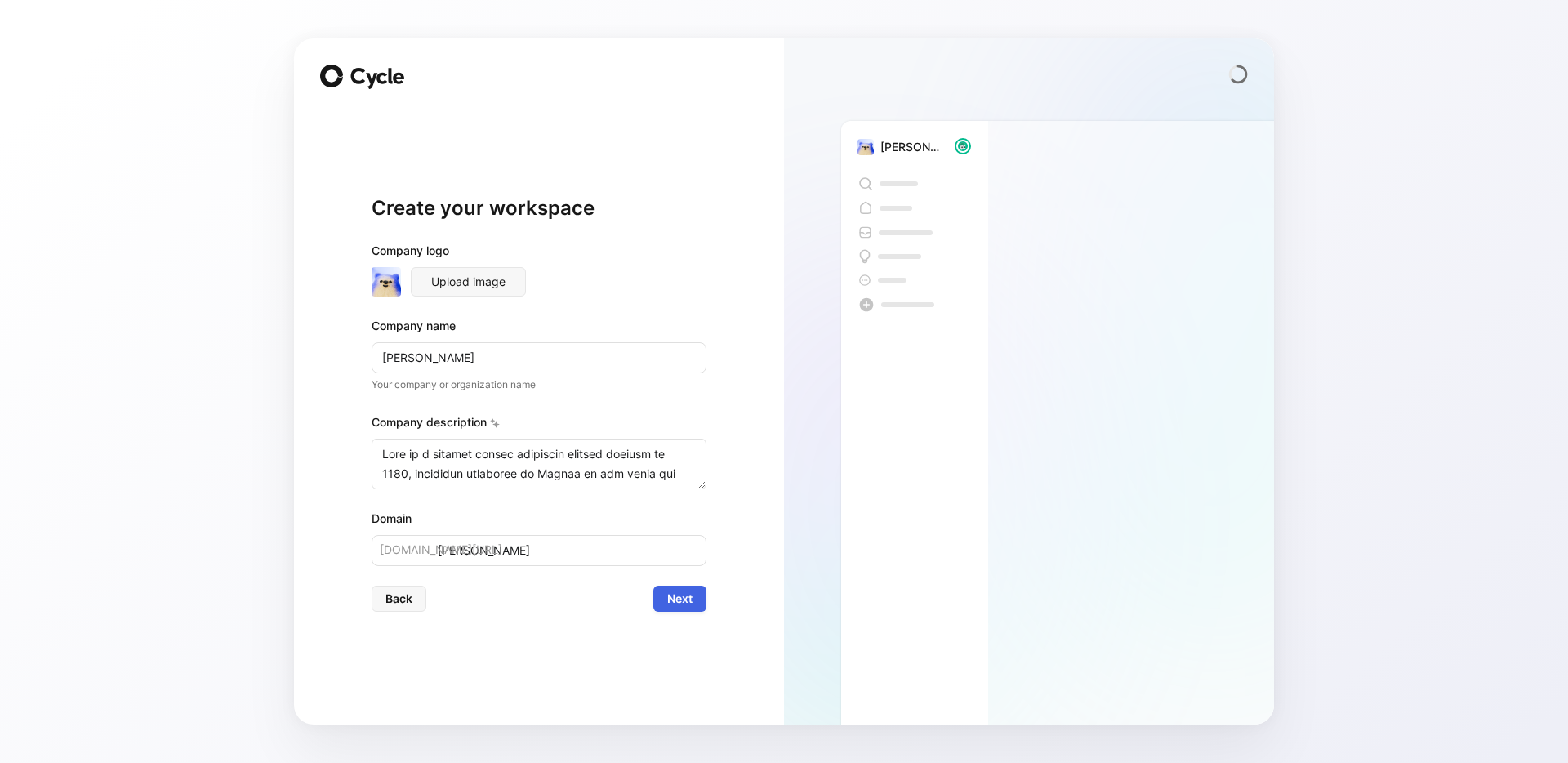
click at [677, 602] on span "Next" at bounding box center [680, 599] width 26 height 20
